Goal: Transaction & Acquisition: Download file/media

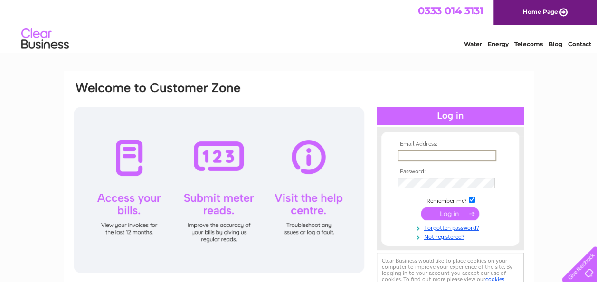
click at [442, 153] on input "text" at bounding box center [446, 155] width 99 height 11
type input "cjautosportltd@hotmail.com"
click at [421, 207] on input "submit" at bounding box center [450, 213] width 58 height 13
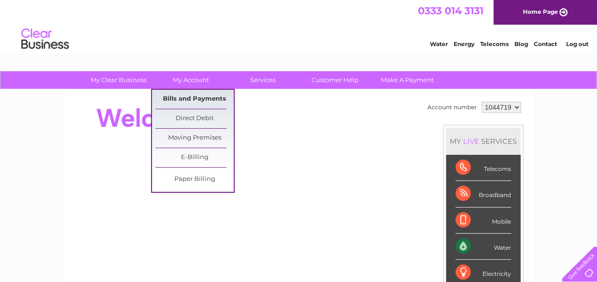
click at [188, 99] on link "Bills and Payments" at bounding box center [194, 99] width 78 height 19
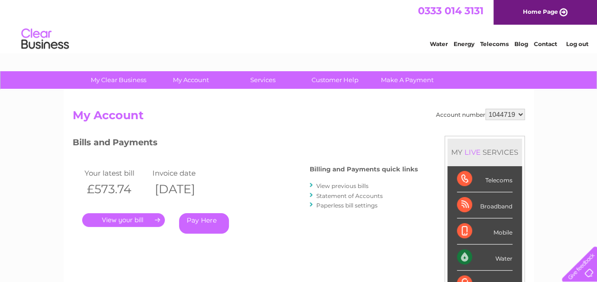
click at [342, 180] on div "Billing and Payments quick links View previous bills Statement of Accounts Pape…" at bounding box center [364, 188] width 108 height 62
click at [343, 185] on link "View previous bills" at bounding box center [342, 185] width 52 height 7
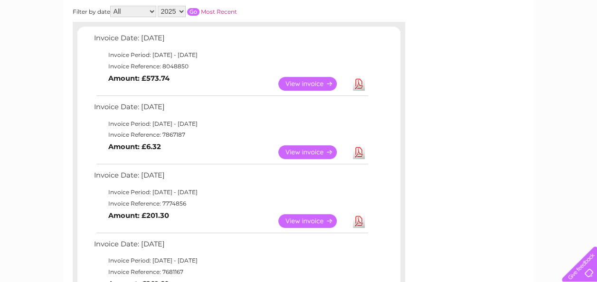
scroll to position [145, 0]
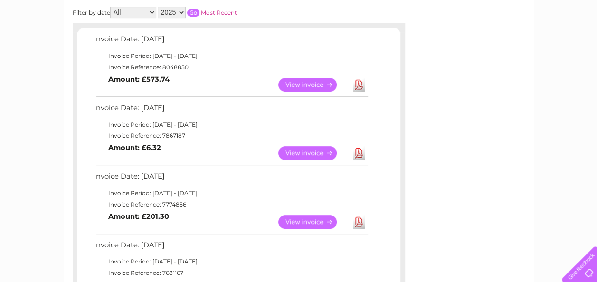
click at [164, 232] on td "View Download Amount: £201.30" at bounding box center [231, 221] width 278 height 23
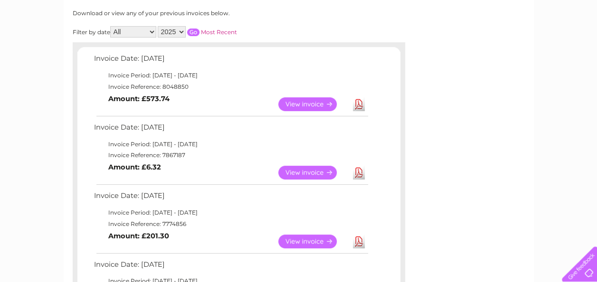
scroll to position [127, 0]
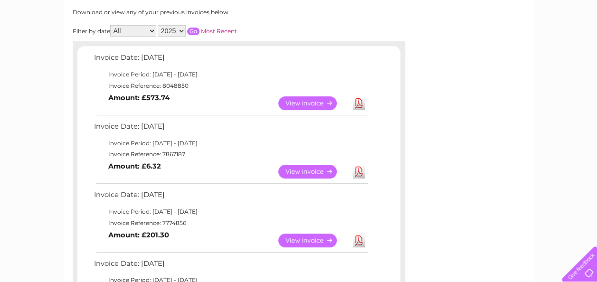
click at [212, 96] on td "View Download Amount: £573.74" at bounding box center [231, 103] width 278 height 23
click at [356, 102] on link "Download" at bounding box center [359, 103] width 12 height 14
